Goal: Task Accomplishment & Management: Use online tool/utility

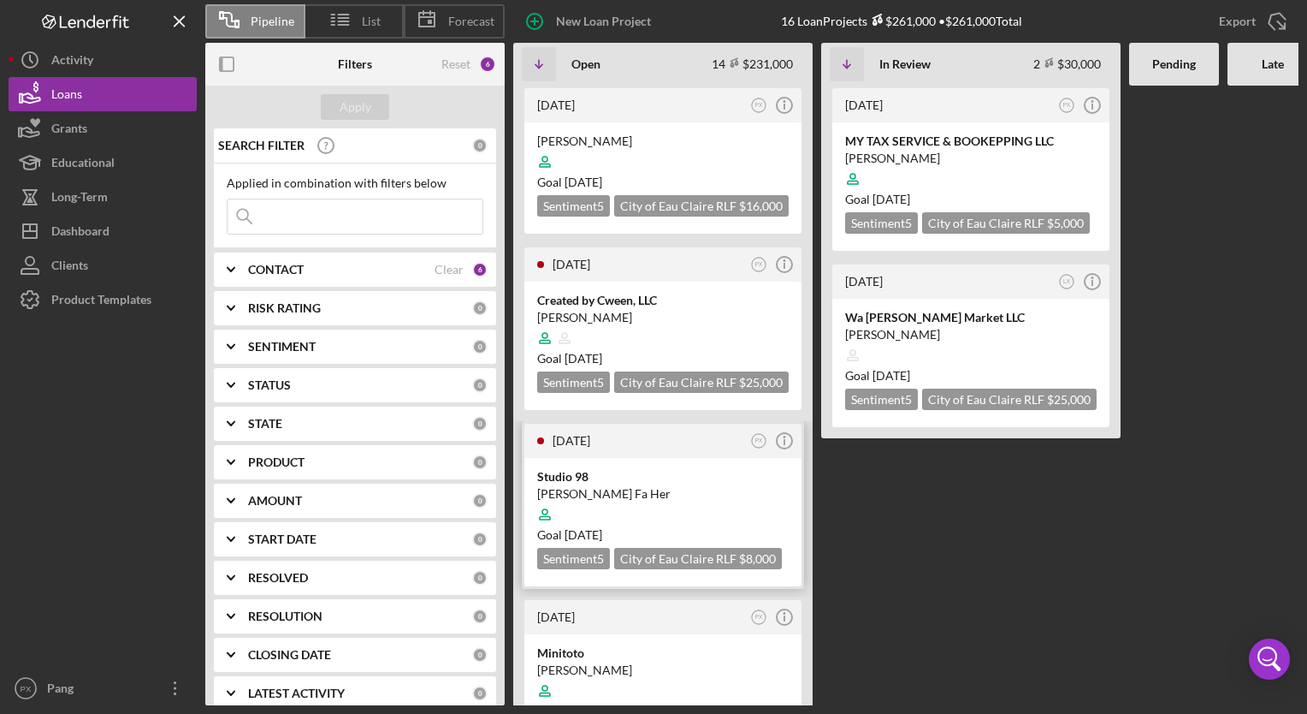
click at [592, 498] on div at bounding box center [663, 514] width 252 height 33
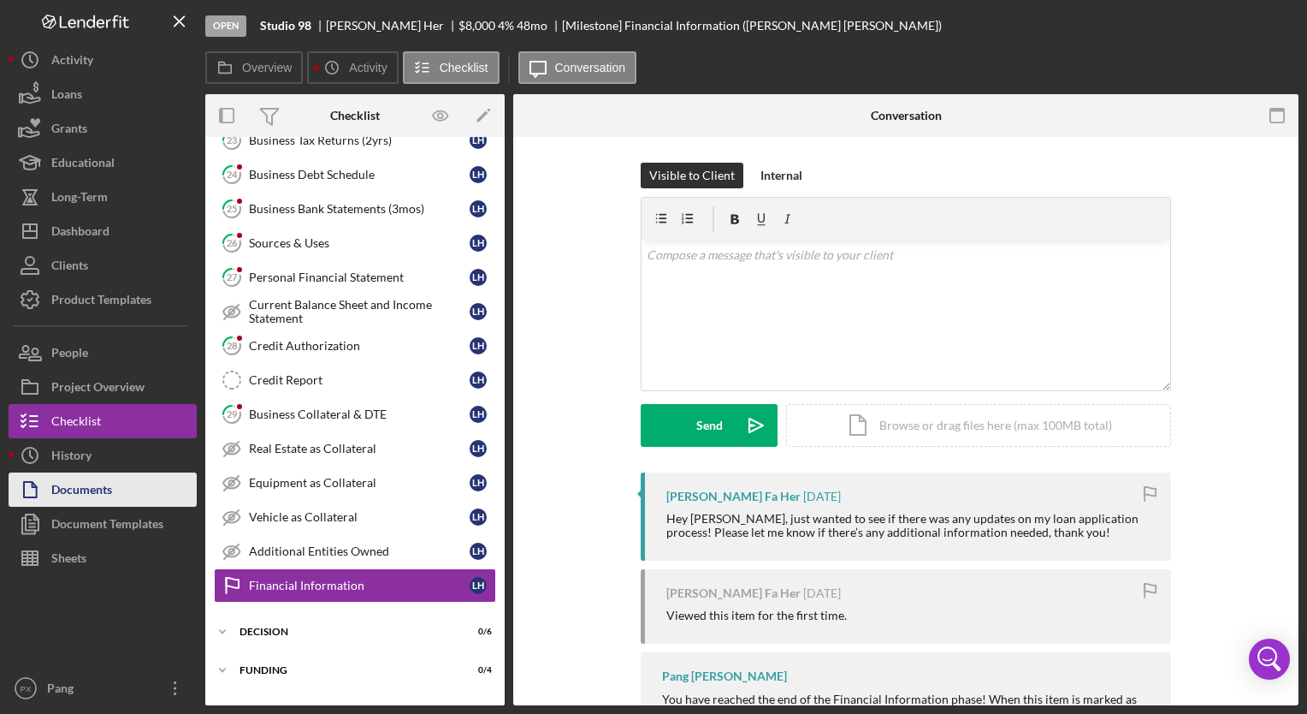
scroll to position [326, 0]
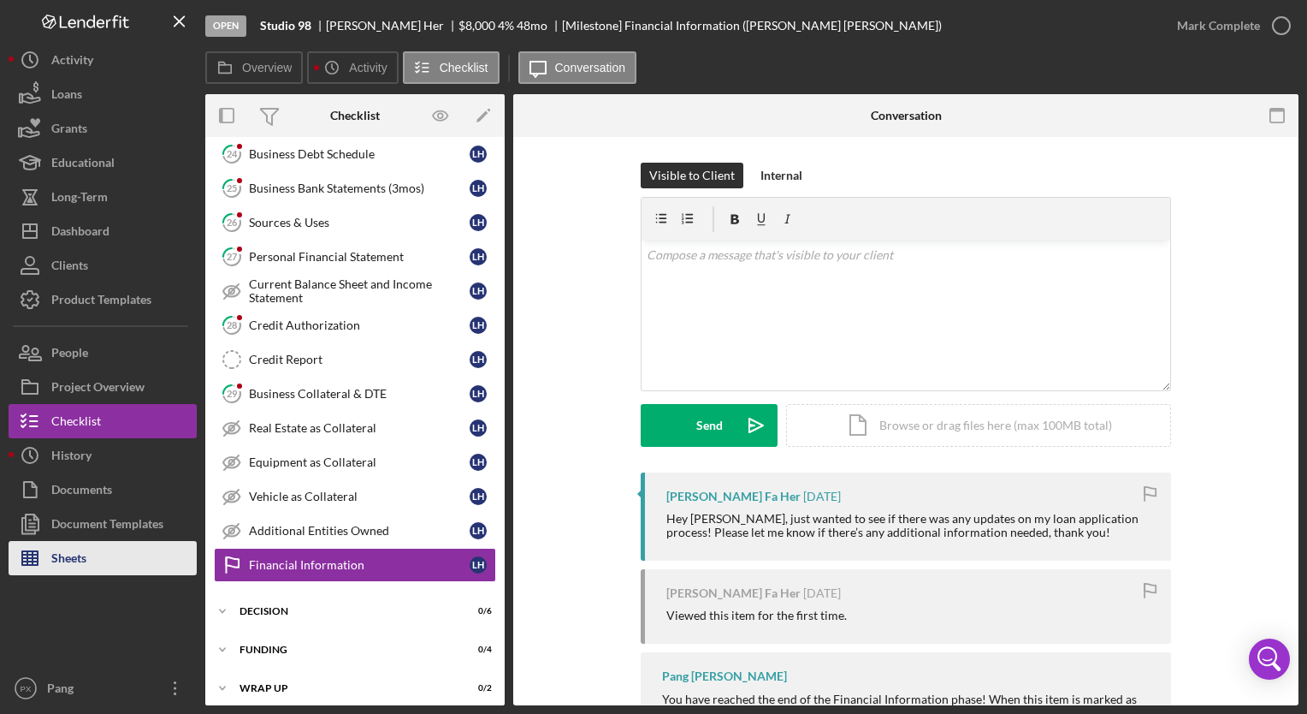
click at [86, 564] on div "Sheets" at bounding box center [68, 560] width 35 height 39
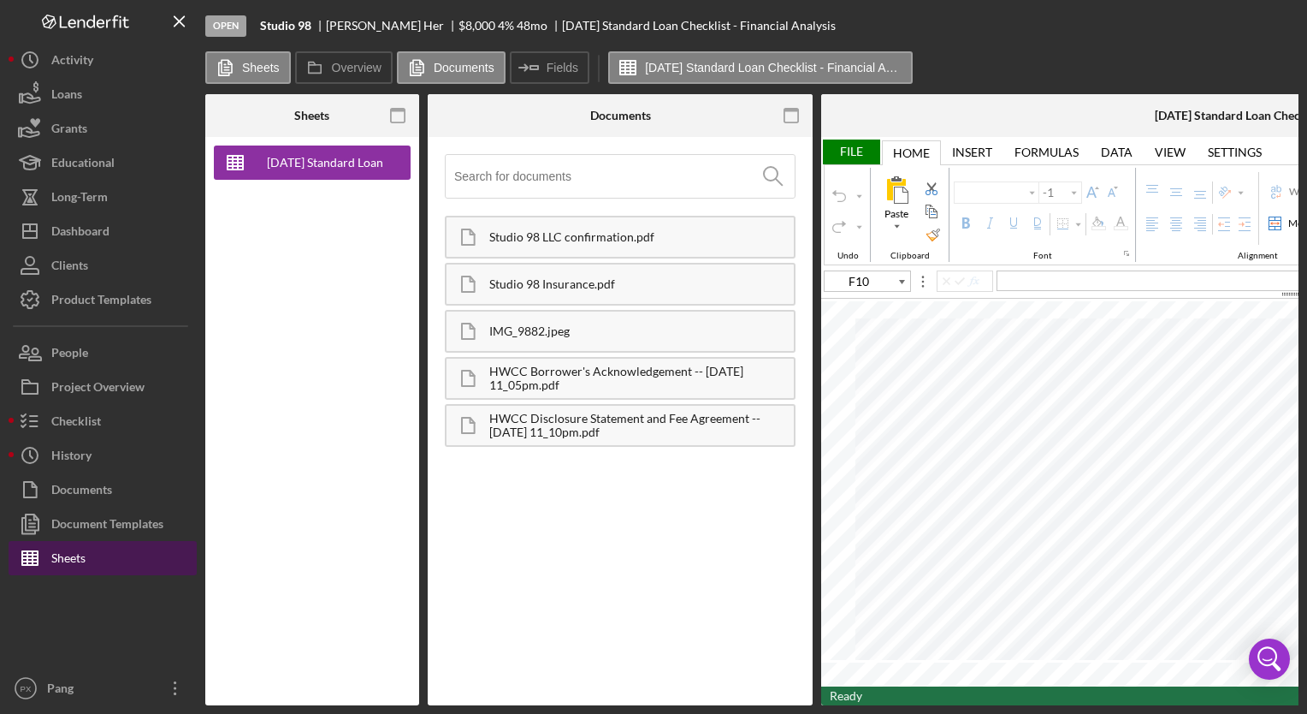
type input "Calibri"
type input "11"
